Goal: Information Seeking & Learning: Learn about a topic

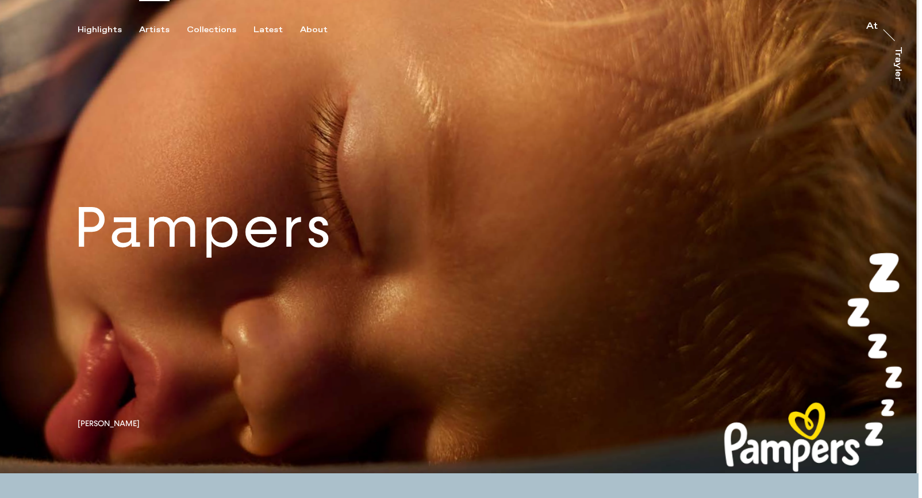
click at [151, 30] on div "Artists" at bounding box center [154, 30] width 30 height 10
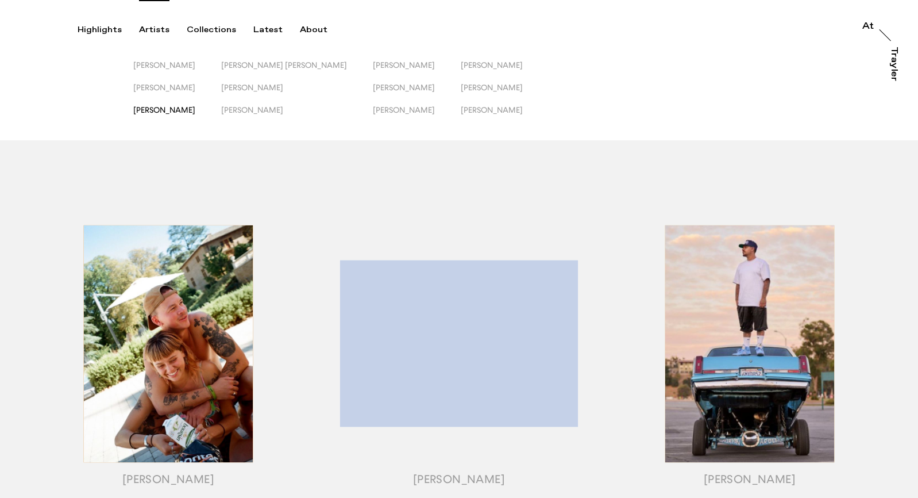
click at [148, 107] on span "[PERSON_NAME]" at bounding box center [164, 109] width 62 height 9
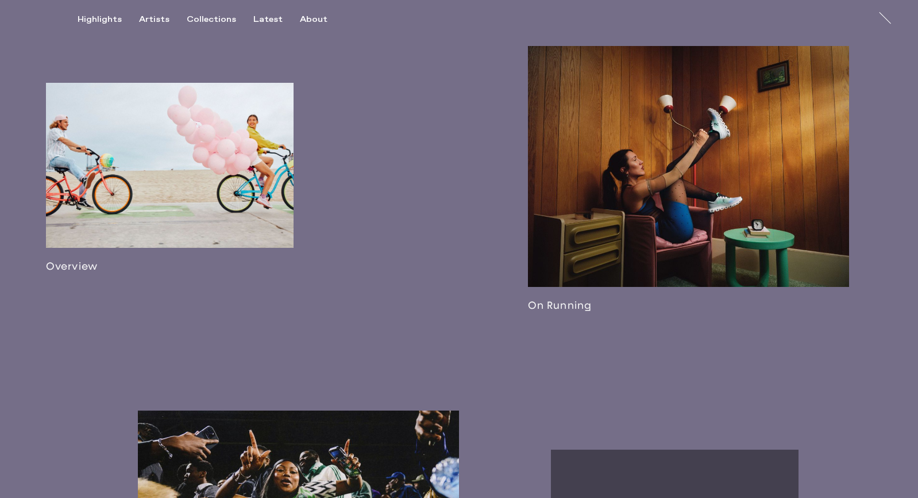
scroll to position [719, 0]
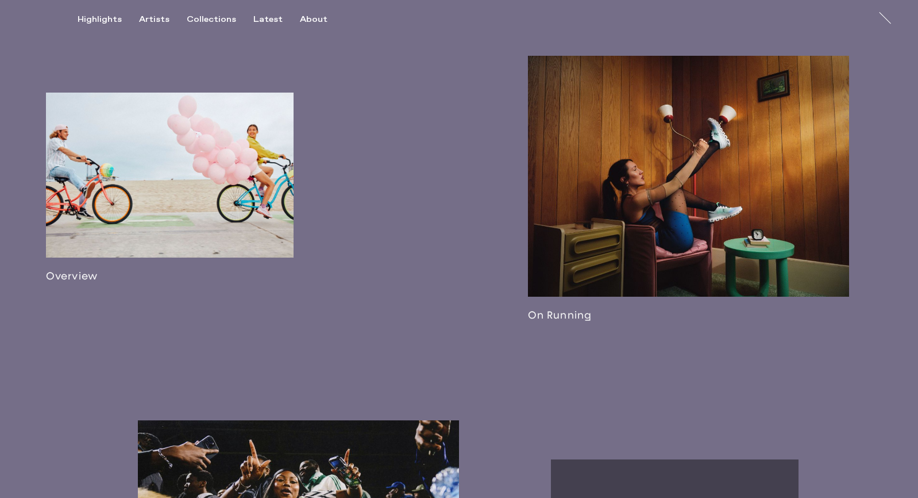
click at [262, 175] on link at bounding box center [170, 187] width 248 height 190
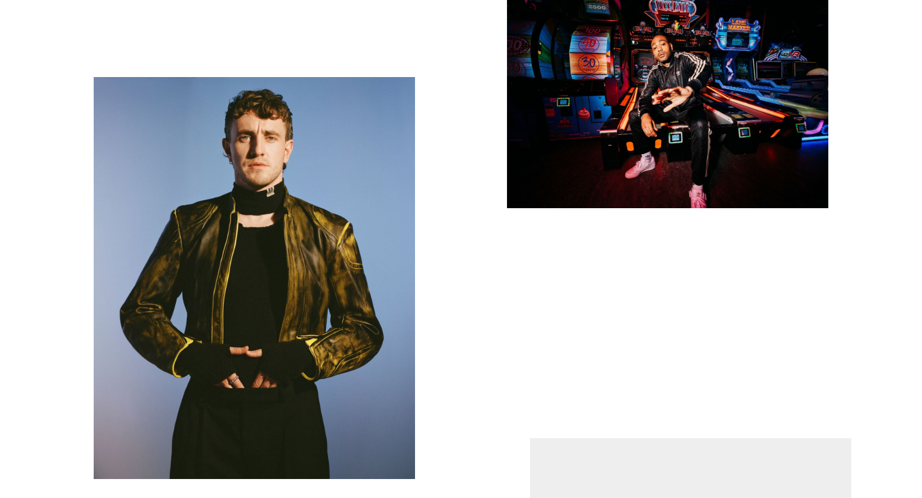
scroll to position [4273, 0]
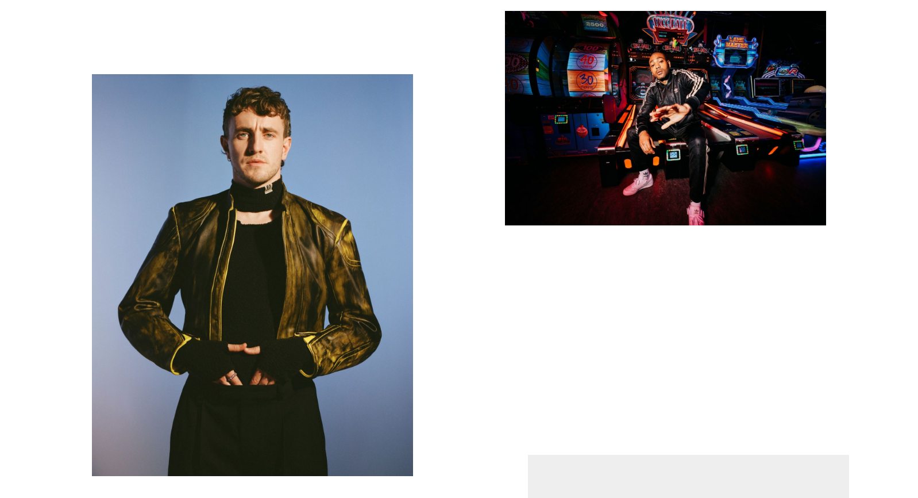
click at [560, 167] on img "button" at bounding box center [665, 118] width 321 height 214
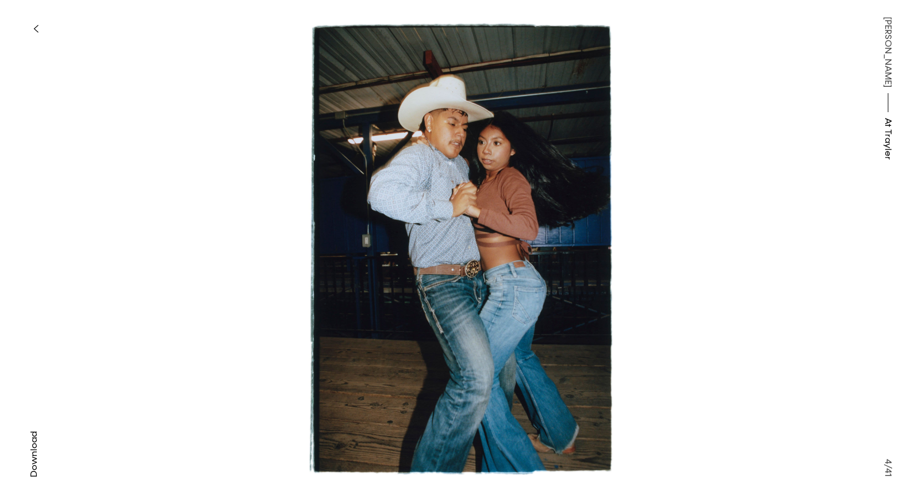
click at [37, 30] on icon "button" at bounding box center [35, 28] width 5 height 9
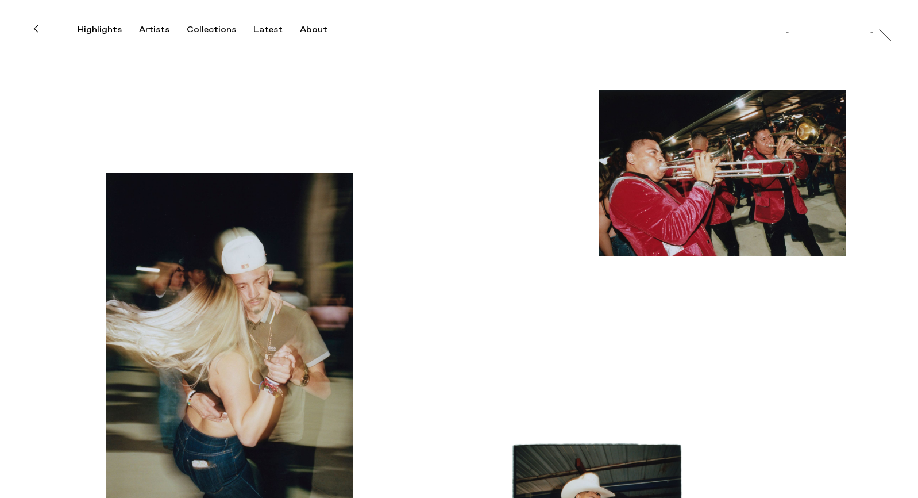
click at [37, 21] on button at bounding box center [35, 28] width 25 height 25
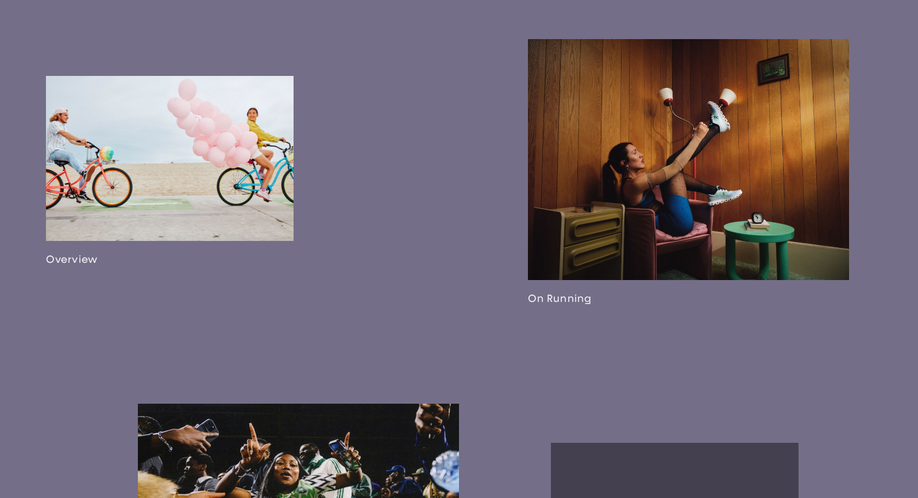
scroll to position [738, 0]
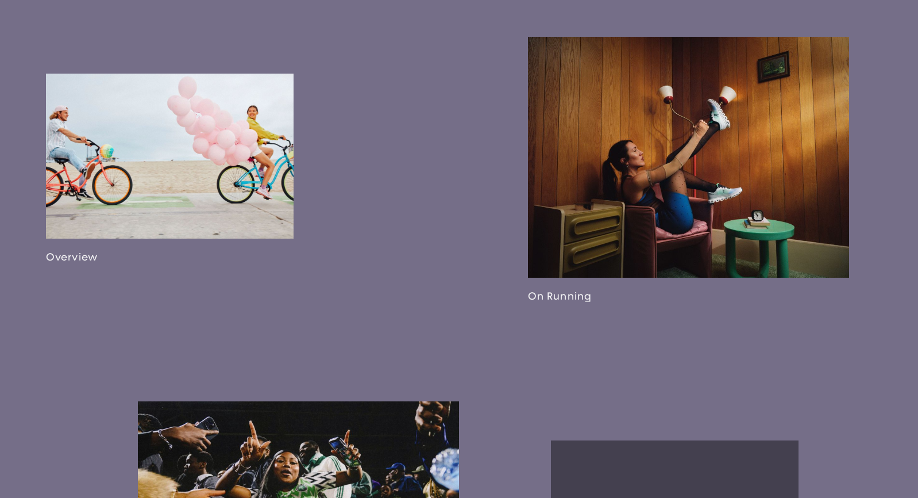
click at [614, 213] on link at bounding box center [688, 169] width 321 height 265
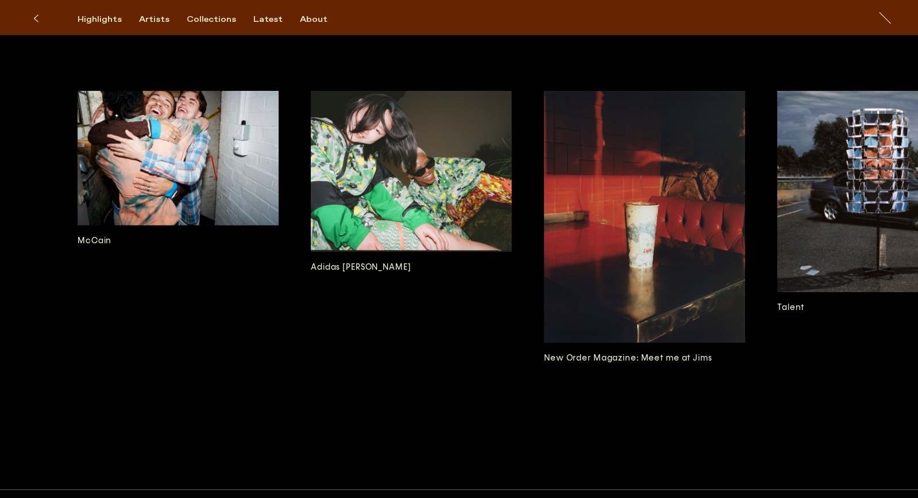
scroll to position [2406, 0]
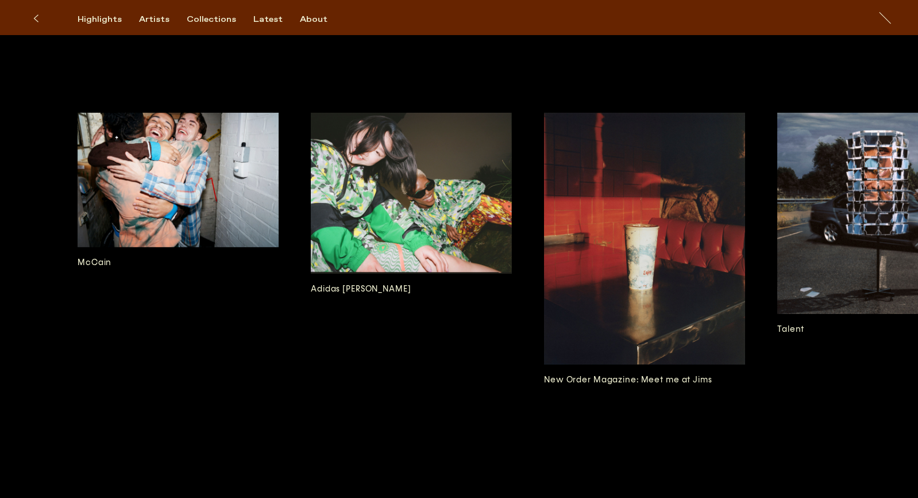
click at [642, 246] on img at bounding box center [644, 239] width 201 height 252
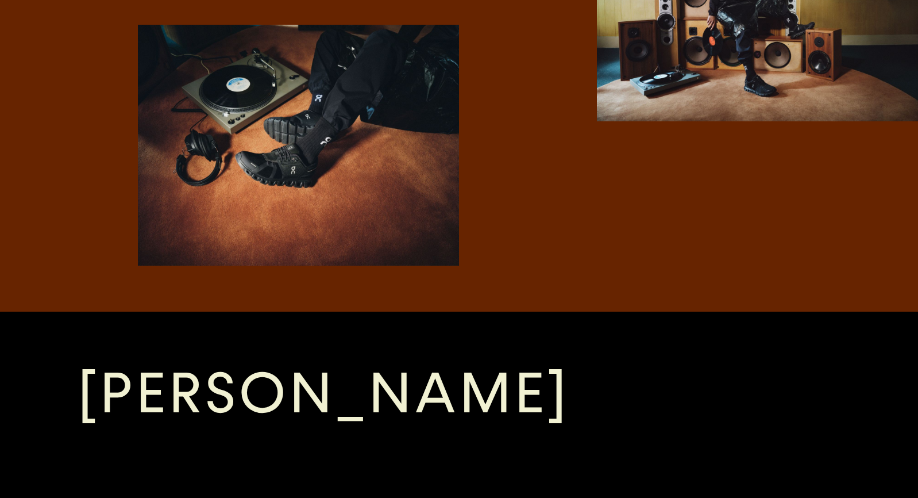
scroll to position [2487, 0]
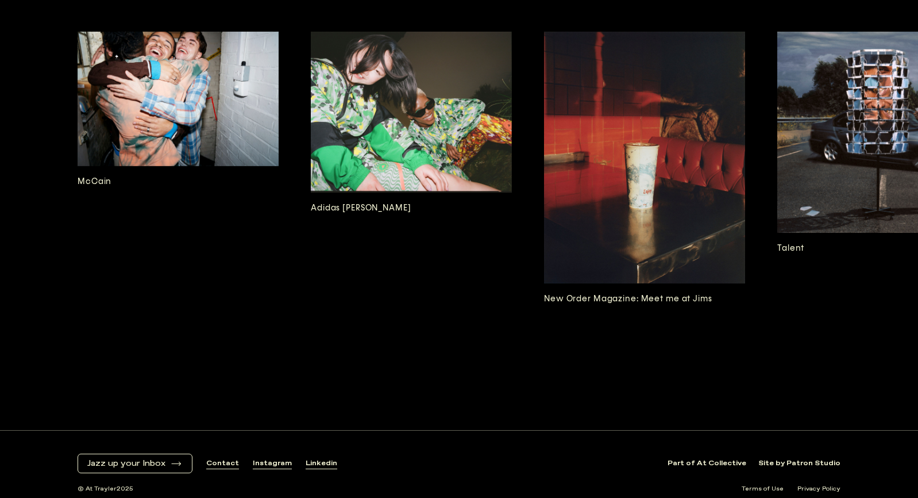
click at [791, 128] on img at bounding box center [877, 132] width 201 height 201
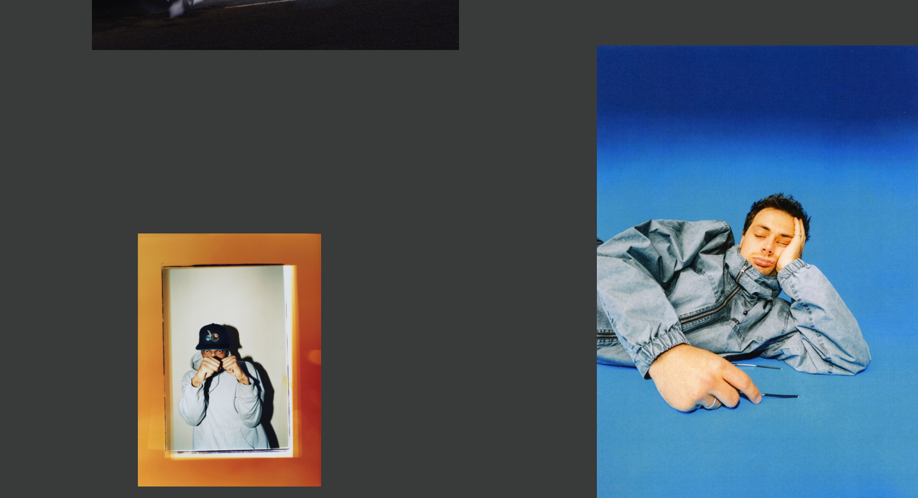
scroll to position [1819, 0]
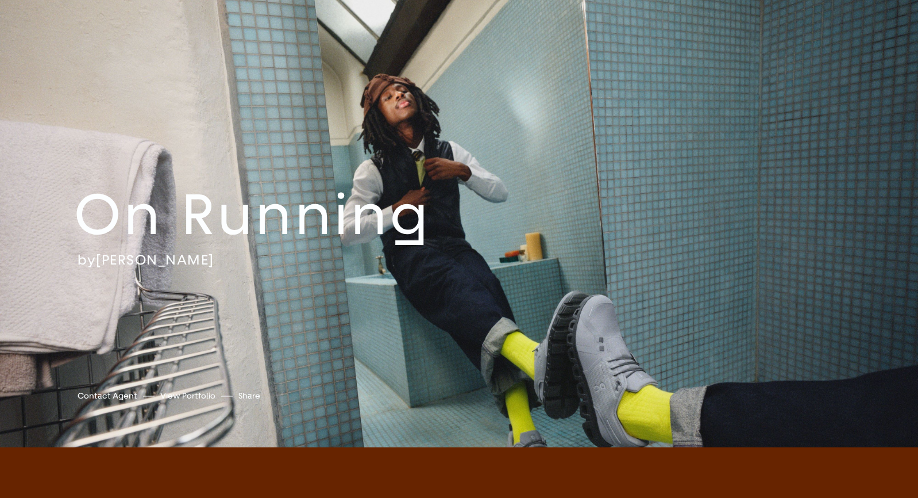
scroll to position [3, 0]
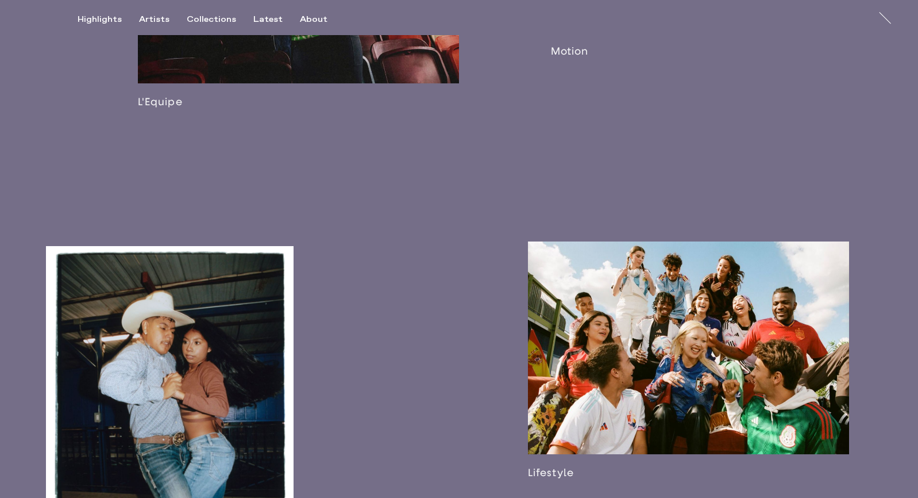
scroll to position [1461, 0]
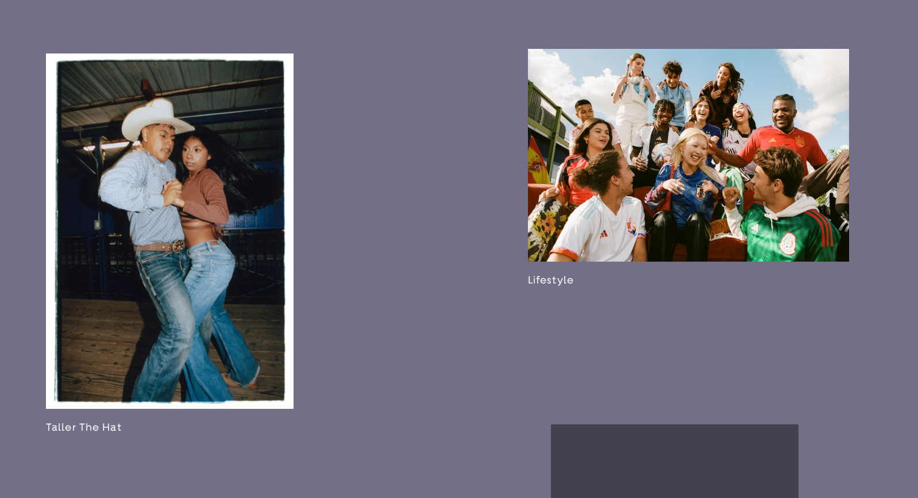
click at [580, 178] on link at bounding box center [688, 168] width 321 height 238
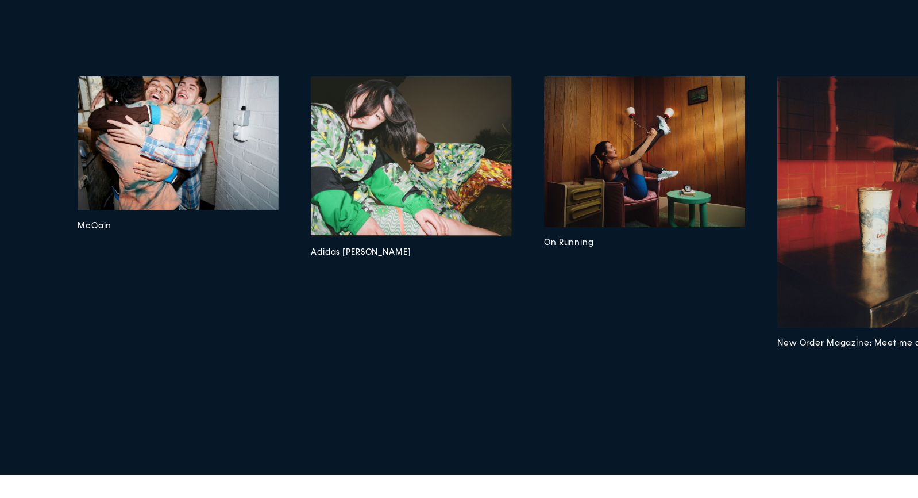
scroll to position [4849, 0]
